Goal: Information Seeking & Learning: Find specific fact

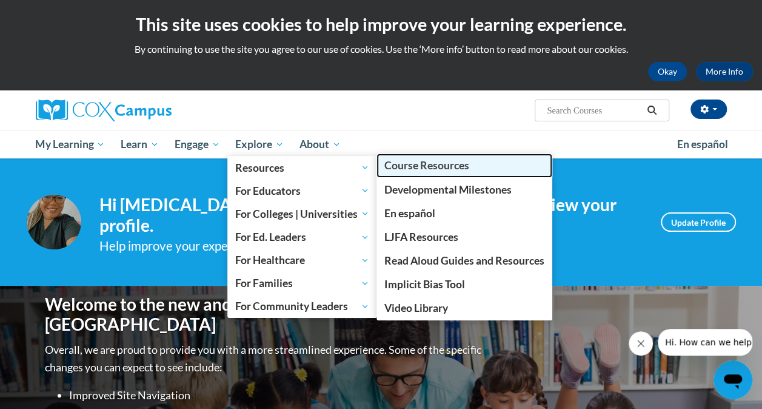
click at [434, 166] on span "Course Resources" at bounding box center [427, 165] width 85 height 13
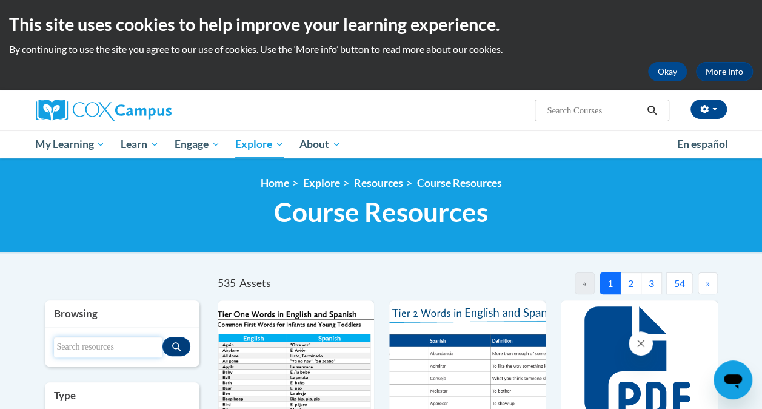
click at [142, 347] on input "Search resources" at bounding box center [108, 347] width 109 height 21
type input "rollins expected child outcomes"
click at [177, 348] on icon "Search resources" at bounding box center [176, 346] width 8 height 8
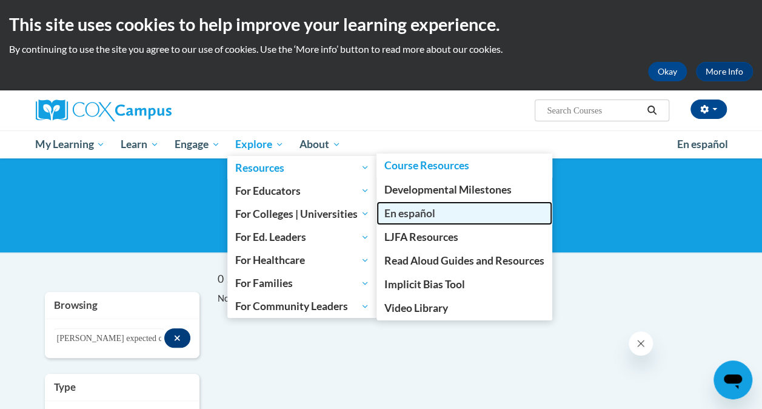
click at [429, 210] on span "En español" at bounding box center [410, 213] width 51 height 13
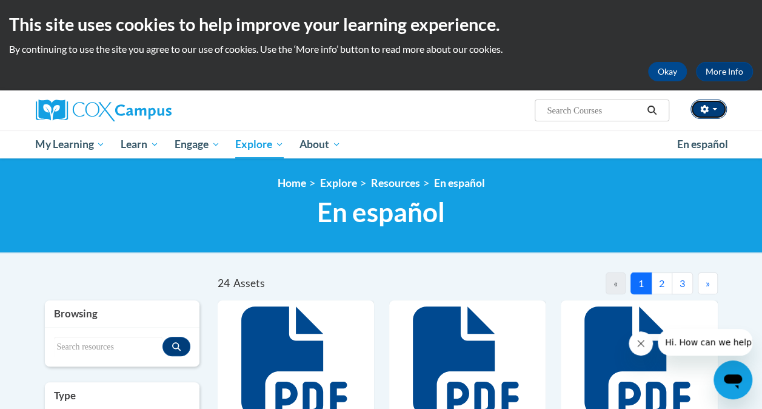
click at [704, 112] on icon "button" at bounding box center [705, 109] width 8 height 8
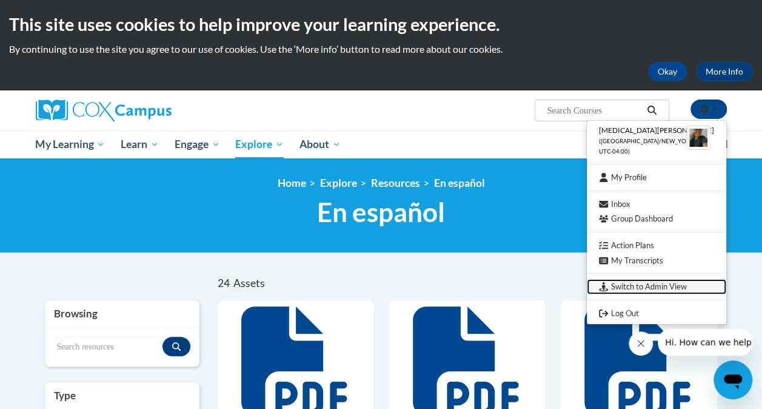
click at [666, 289] on link "Switch to Admin View" at bounding box center [656, 286] width 139 height 15
